Goal: Transaction & Acquisition: Purchase product/service

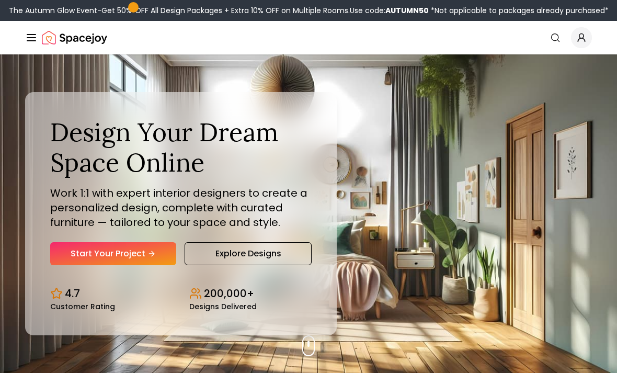
click at [273, 265] on link "Explore Designs" at bounding box center [248, 253] width 127 height 23
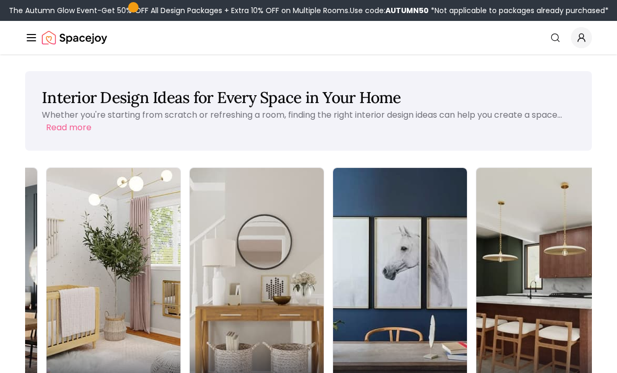
scroll to position [0, 408]
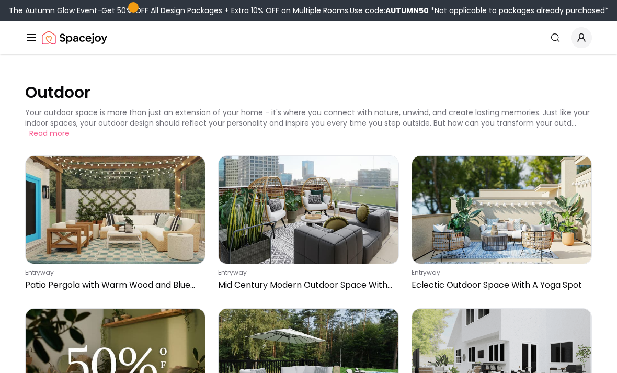
click at [138, 224] on img at bounding box center [115, 210] width 179 height 108
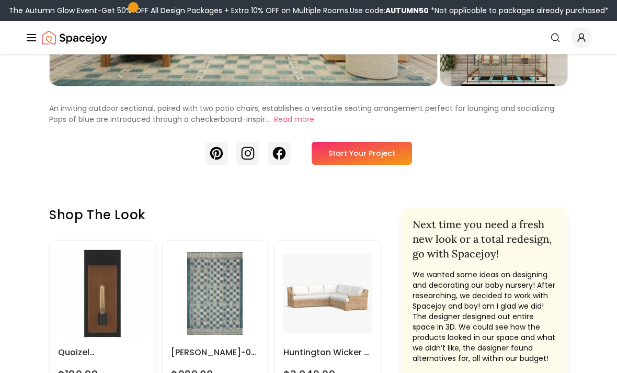
scroll to position [240, 0]
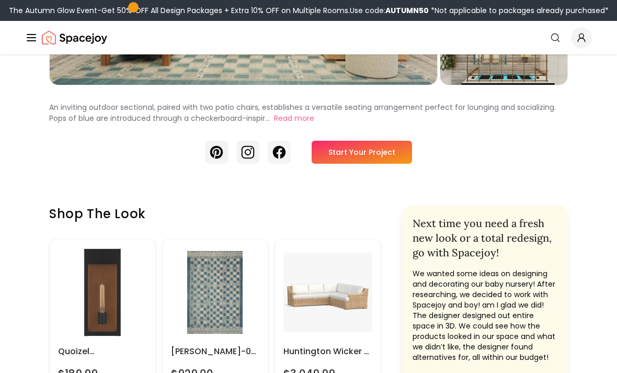
click at [336, 163] on link "Start Your Project" at bounding box center [362, 152] width 100 height 23
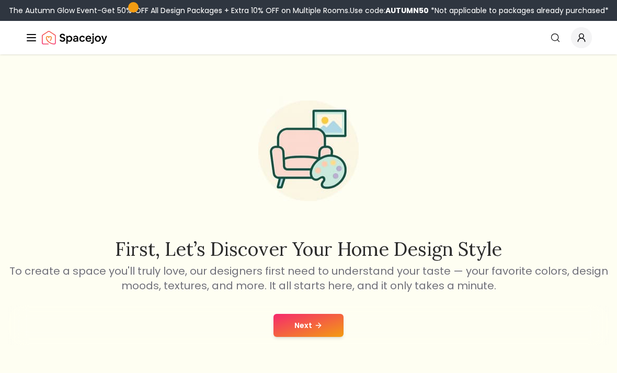
click at [300, 314] on button "Next" at bounding box center [309, 325] width 70 height 23
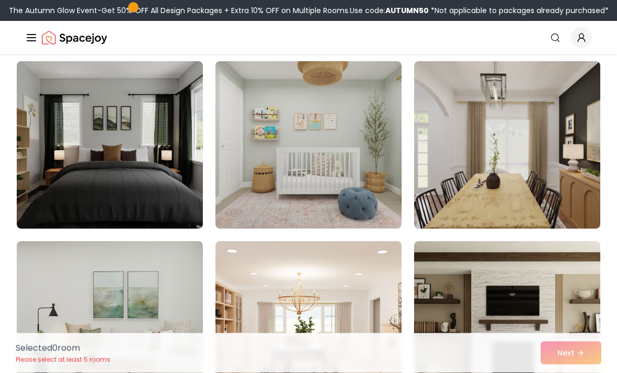
scroll to position [81, 0]
click at [60, 142] on img at bounding box center [110, 144] width 186 height 167
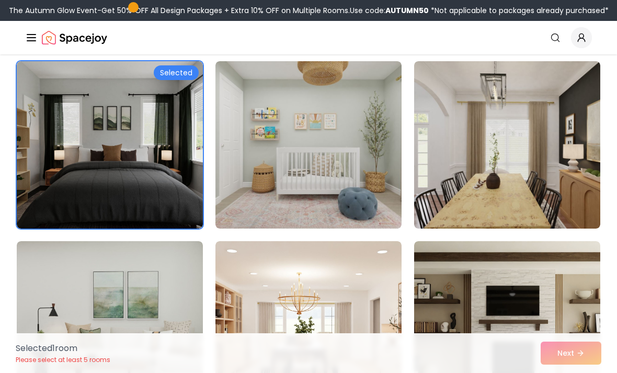
click at [288, 181] on img at bounding box center [309, 144] width 186 height 167
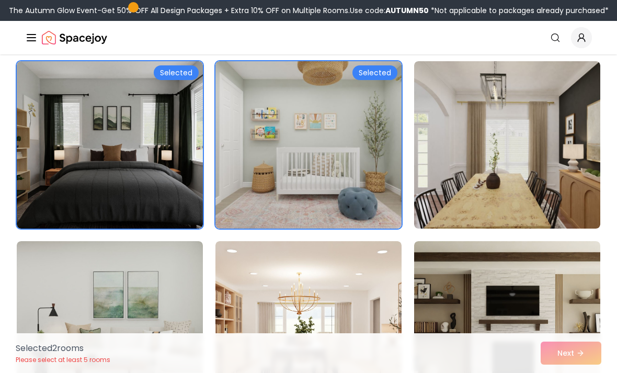
click at [314, 292] on img at bounding box center [309, 324] width 186 height 167
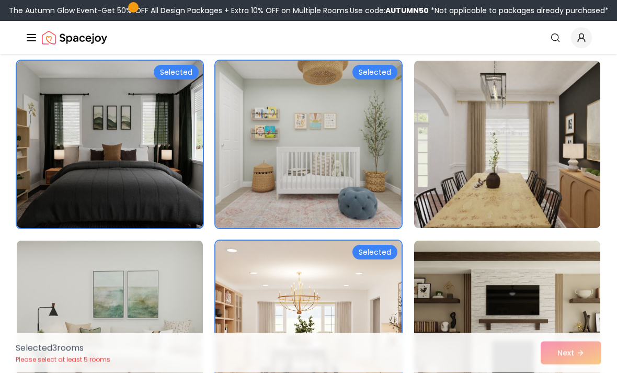
scroll to position [82, 0]
click at [459, 157] on img at bounding box center [507, 144] width 186 height 167
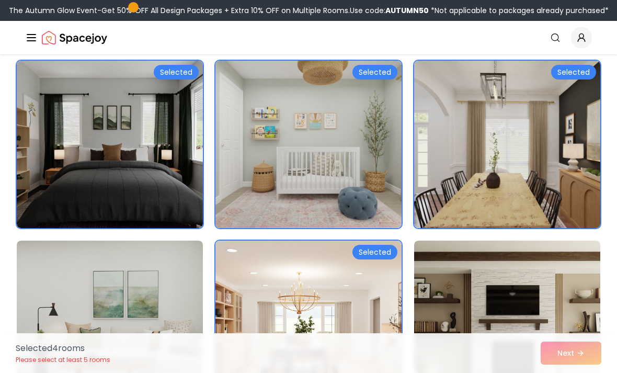
click at [95, 315] on img at bounding box center [110, 324] width 186 height 167
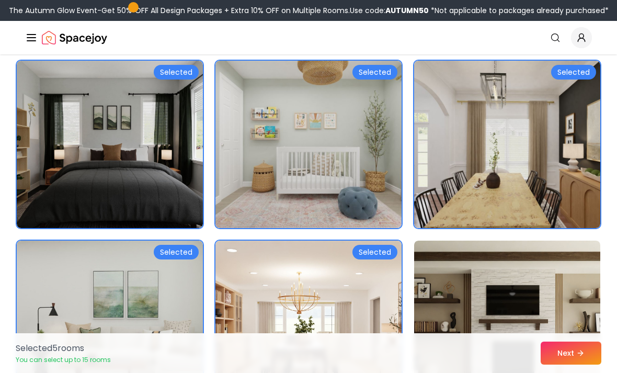
click at [502, 305] on img at bounding box center [507, 324] width 186 height 167
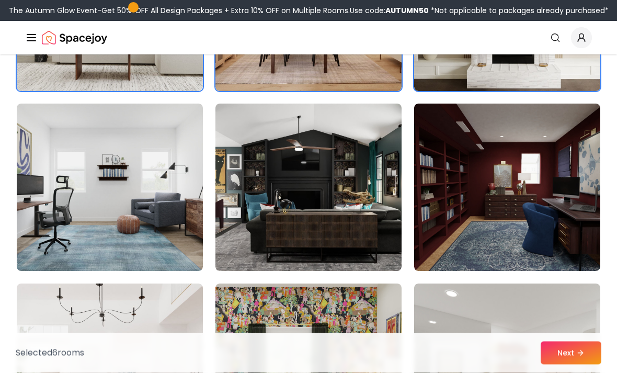
scroll to position [408, 0]
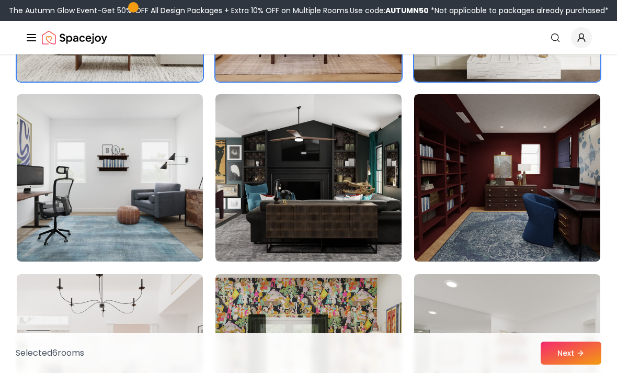
click at [312, 168] on img at bounding box center [309, 177] width 186 height 167
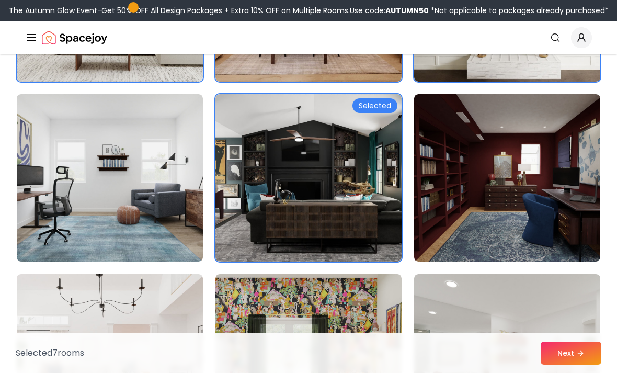
click at [520, 173] on img at bounding box center [507, 177] width 186 height 167
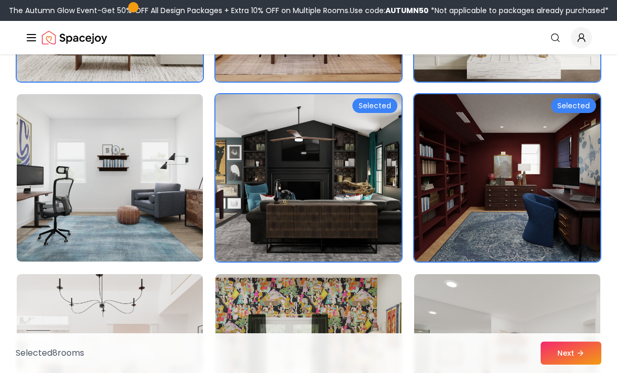
click at [292, 323] on img at bounding box center [309, 357] width 186 height 167
click at [470, 362] on img at bounding box center [507, 357] width 186 height 167
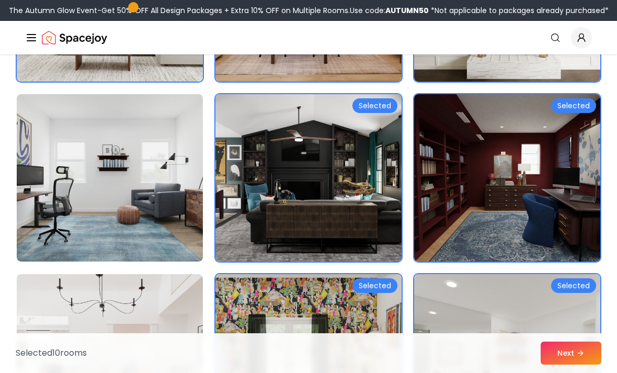
click at [81, 324] on img at bounding box center [110, 357] width 186 height 167
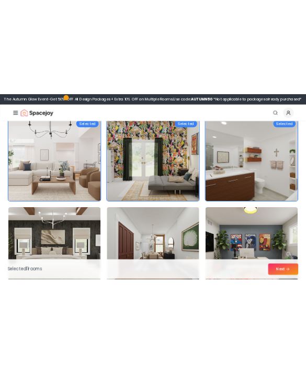
scroll to position [683, 0]
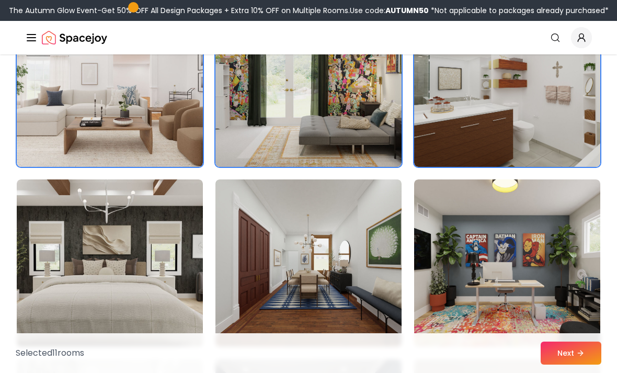
click at [469, 292] on img at bounding box center [507, 262] width 186 height 167
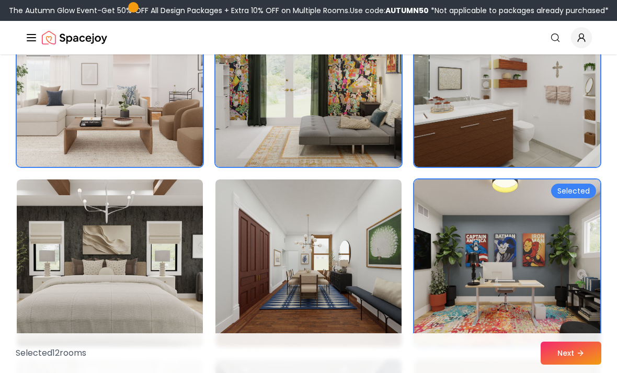
click at [274, 287] on img at bounding box center [309, 262] width 186 height 167
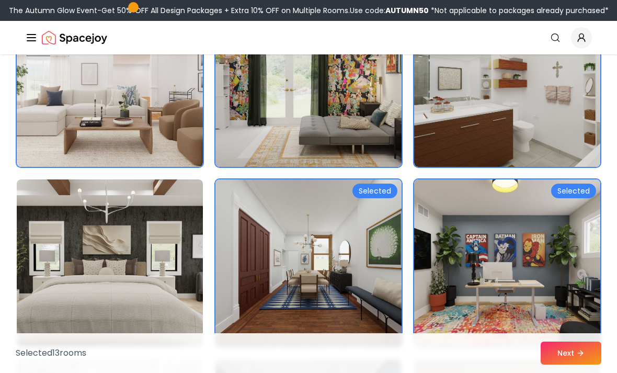
click at [98, 301] on img at bounding box center [110, 262] width 186 height 167
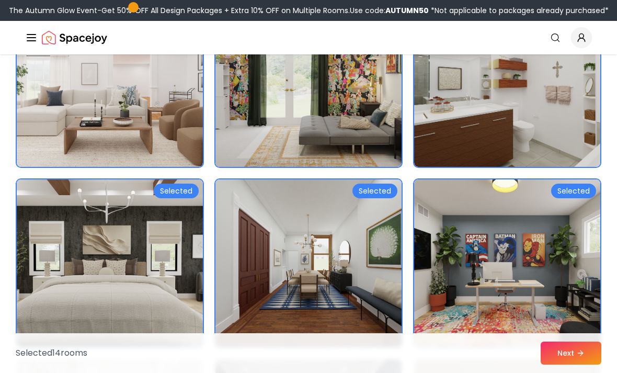
click at [559, 365] on button "Next" at bounding box center [571, 353] width 61 height 23
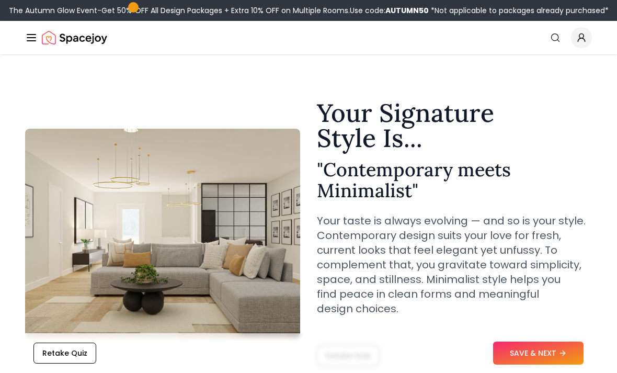
click at [306, 351] on icon at bounding box center [563, 353] width 8 height 8
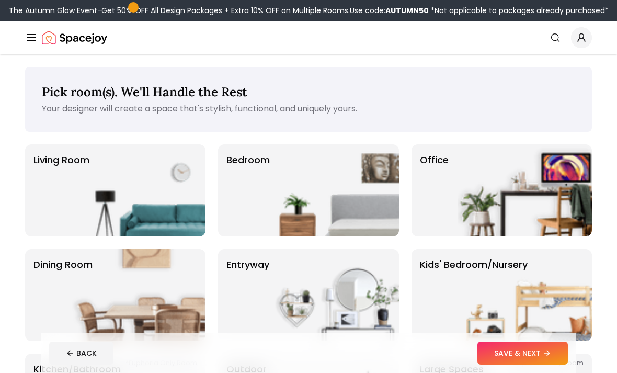
click at [164, 220] on img at bounding box center [139, 190] width 134 height 92
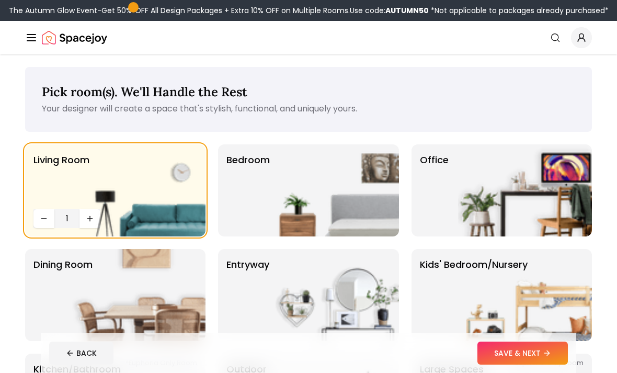
click at [329, 211] on img at bounding box center [332, 190] width 134 height 92
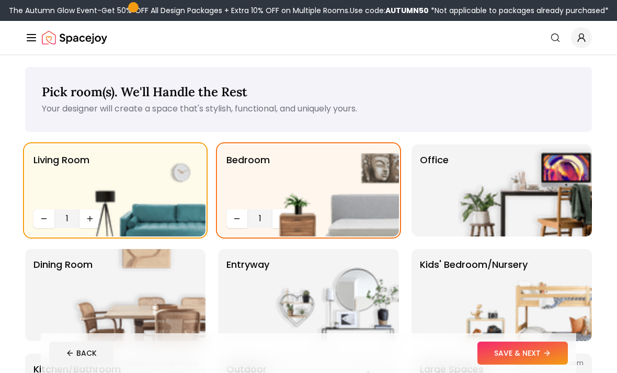
click at [283, 213] on img at bounding box center [332, 190] width 134 height 92
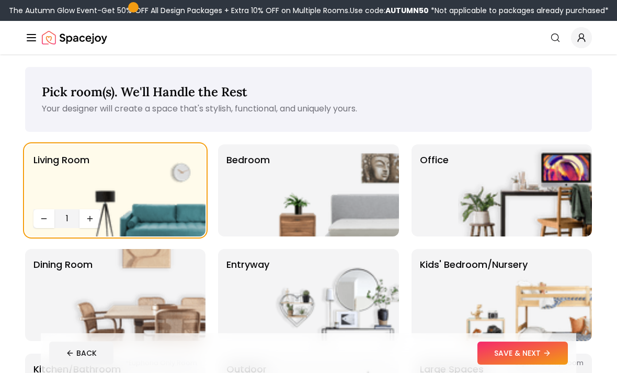
click at [314, 186] on img at bounding box center [332, 190] width 134 height 92
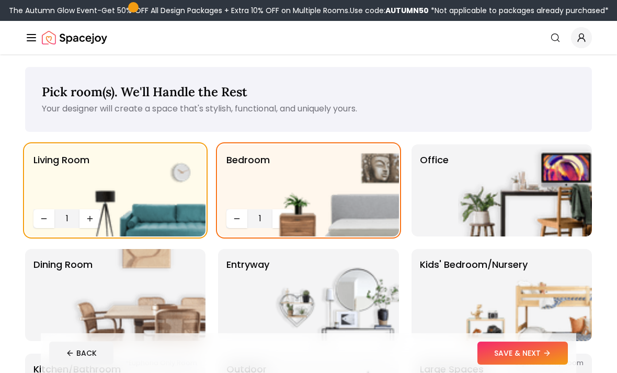
click at [279, 214] on img at bounding box center [332, 190] width 134 height 92
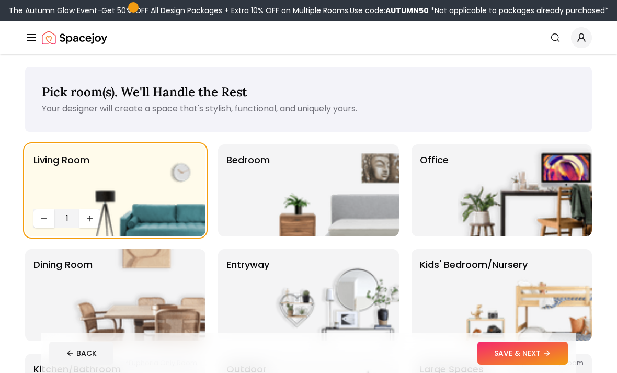
click at [283, 202] on img at bounding box center [332, 190] width 134 height 92
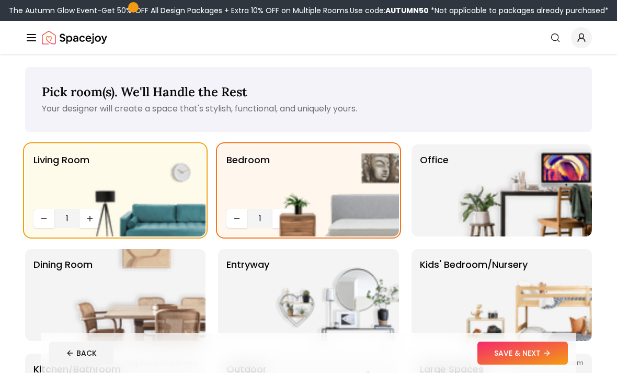
click at [280, 214] on img at bounding box center [332, 190] width 134 height 92
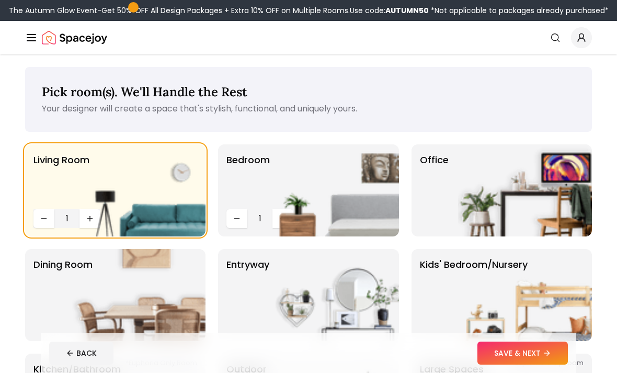
click at [286, 208] on img at bounding box center [332, 190] width 134 height 92
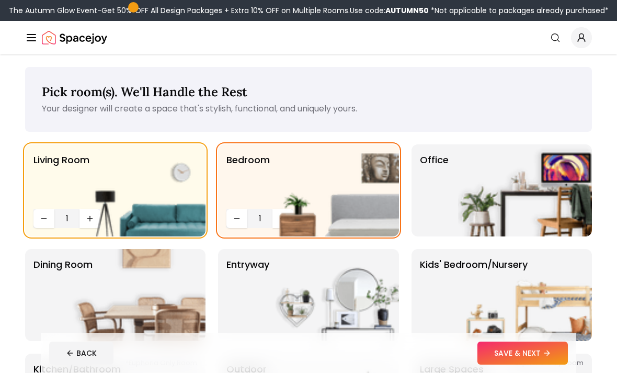
click at [96, 208] on img at bounding box center [139, 190] width 134 height 92
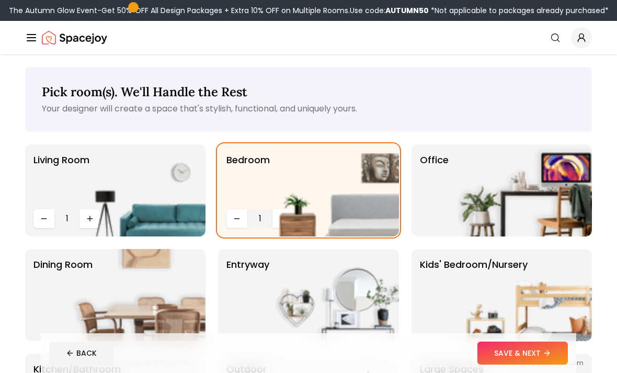
click at [93, 225] on img at bounding box center [139, 190] width 134 height 92
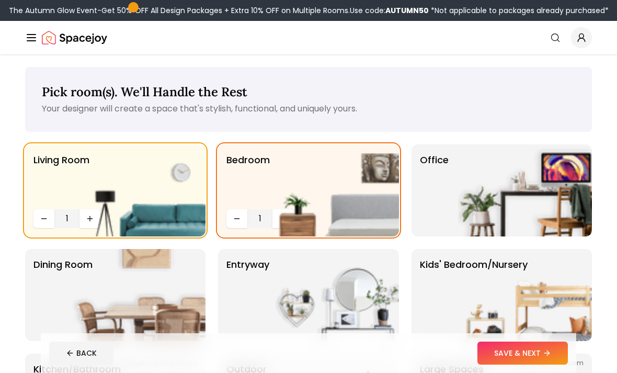
click at [537, 353] on button "SAVE & NEXT" at bounding box center [523, 353] width 91 height 23
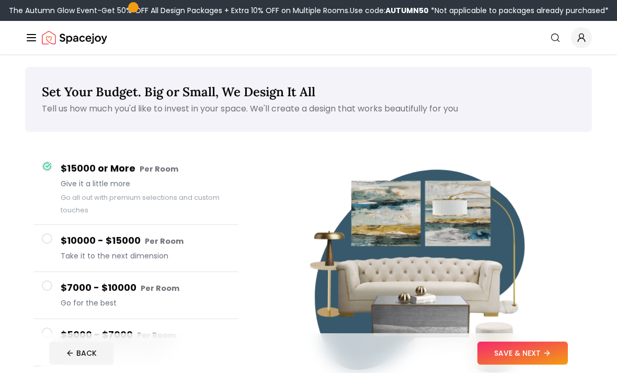
click at [537, 349] on button "SAVE & NEXT" at bounding box center [523, 353] width 91 height 23
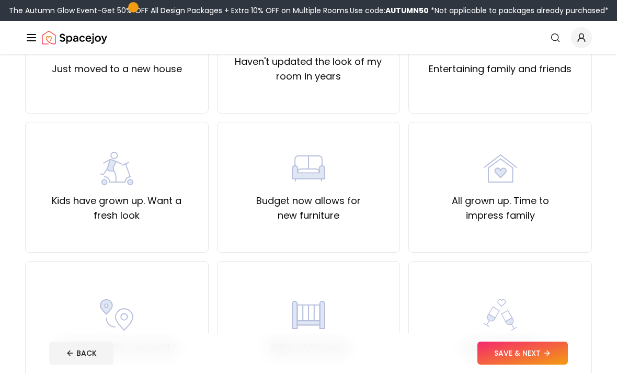
scroll to position [163, 0]
click at [333, 198] on label "Budget now allows for new furniture" at bounding box center [309, 207] width 166 height 29
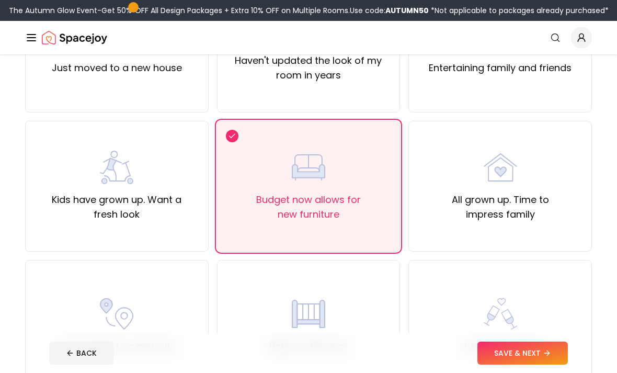
click at [528, 365] on button "SAVE & NEXT" at bounding box center [523, 353] width 91 height 23
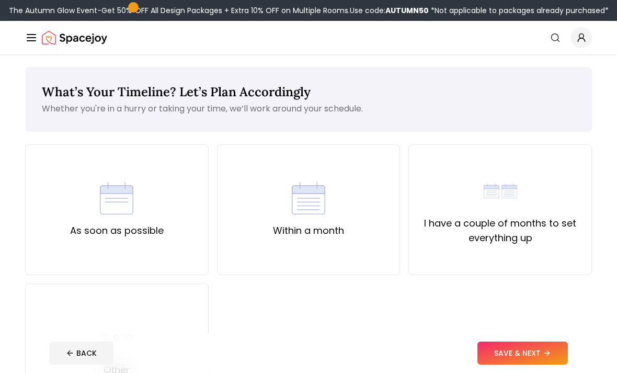
click at [541, 365] on button "SAVE & NEXT" at bounding box center [523, 353] width 91 height 23
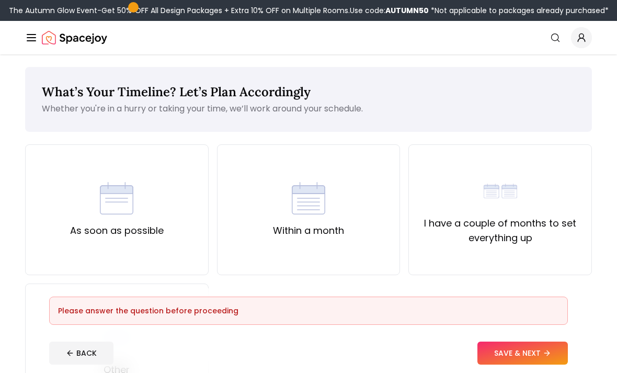
click at [146, 206] on div "As soon as possible" at bounding box center [117, 210] width 94 height 57
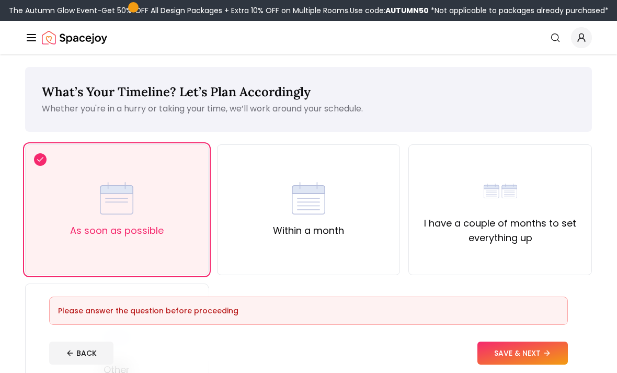
click at [551, 365] on button "SAVE & NEXT" at bounding box center [523, 353] width 91 height 23
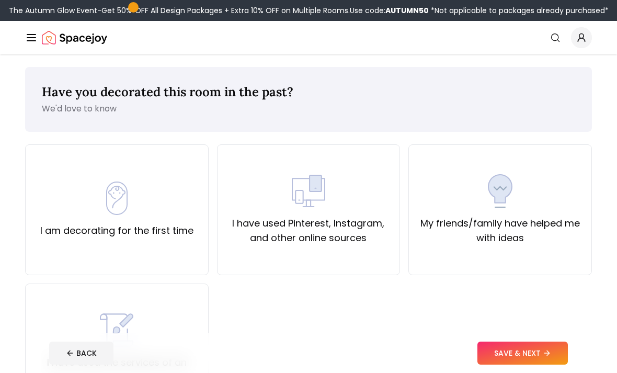
click at [368, 235] on label "I have used Pinterest, Instagram, and other online sources" at bounding box center [309, 230] width 166 height 29
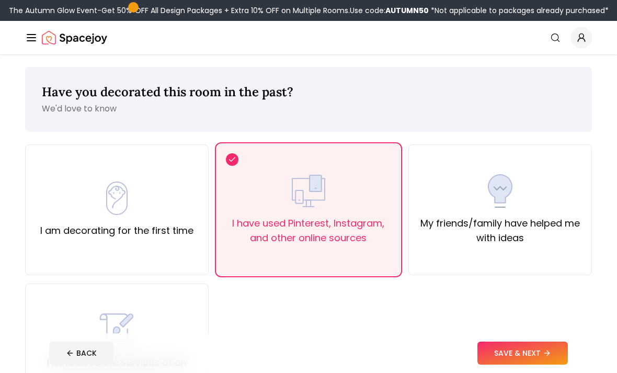
click at [525, 365] on button "SAVE & NEXT" at bounding box center [523, 353] width 91 height 23
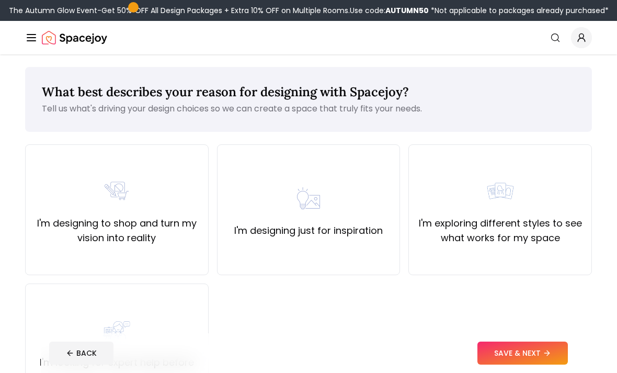
click at [502, 219] on label "I'm exploring different styles to see what works for my space" at bounding box center [500, 230] width 166 height 29
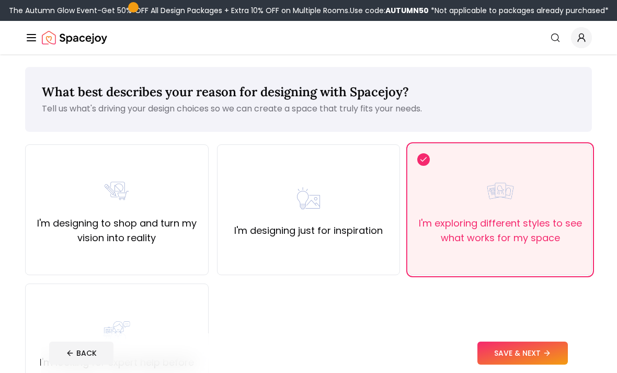
click at [551, 365] on button "SAVE & NEXT" at bounding box center [523, 353] width 91 height 23
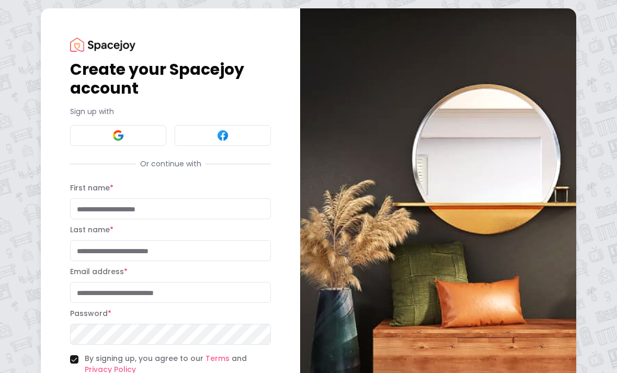
click at [93, 134] on button at bounding box center [118, 135] width 96 height 21
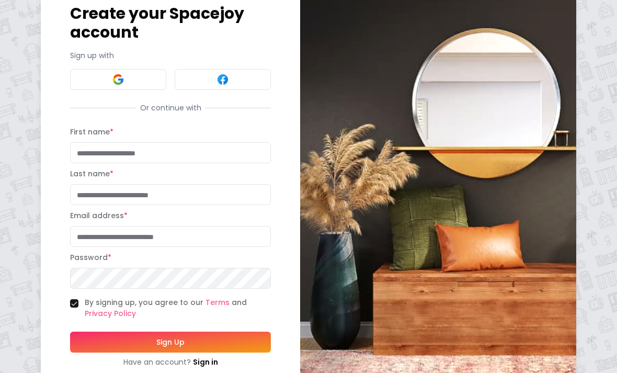
click at [217, 173] on div "Last name *" at bounding box center [170, 186] width 201 height 38
click at [209, 151] on input "First name *" at bounding box center [170, 152] width 201 height 21
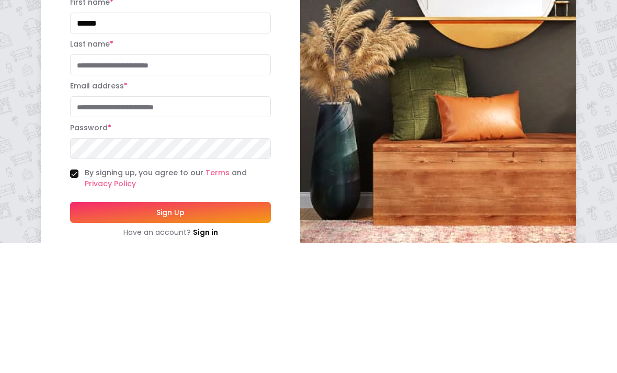
type input "*****"
click at [178, 184] on input "Last name *" at bounding box center [170, 194] width 201 height 21
type input "******"
click at [217, 226] on input "Email address *" at bounding box center [170, 236] width 201 height 21
type input "**********"
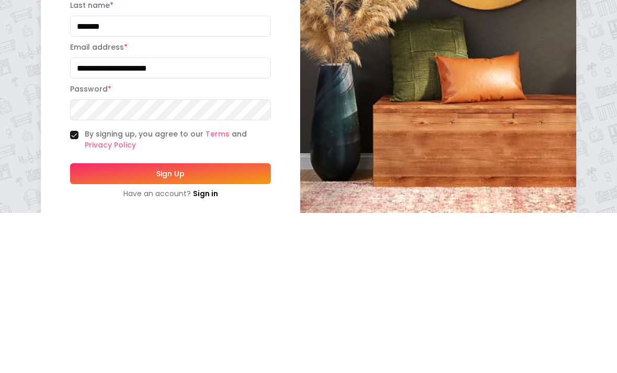
scroll to position [65, 0]
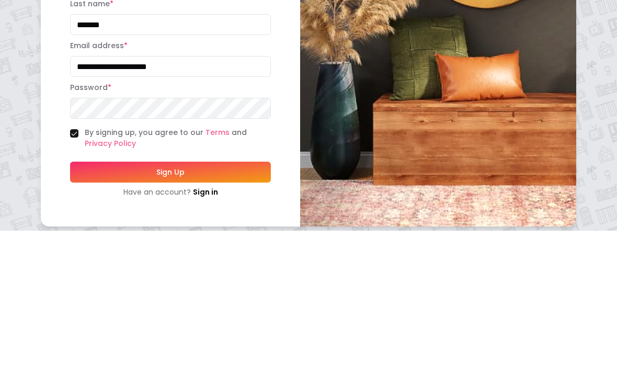
click at [228, 304] on button "Sign Up" at bounding box center [170, 314] width 201 height 21
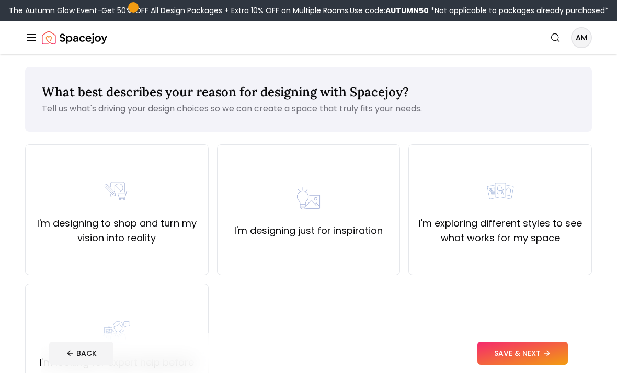
click at [152, 208] on div "I'm designing to shop and turn my vision into reality" at bounding box center [117, 209] width 166 height 71
